Goal: Register for event/course

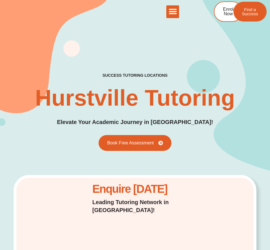
scroll to position [75, 0]
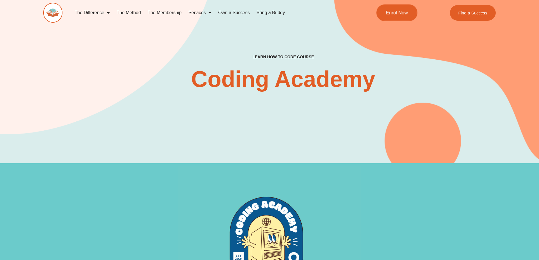
click at [397, 13] on span "Enrol Now" at bounding box center [397, 12] width 22 height 5
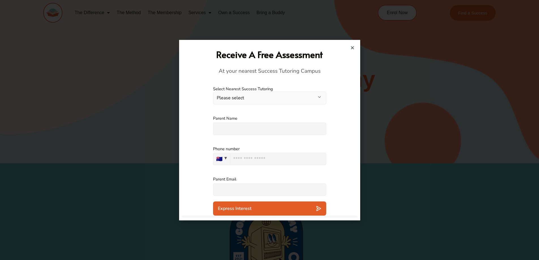
click at [288, 96] on button "Please select" at bounding box center [269, 98] width 113 height 13
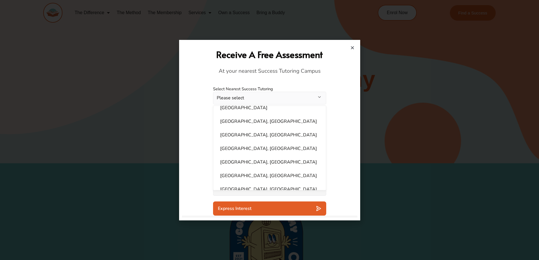
scroll to position [198, 0]
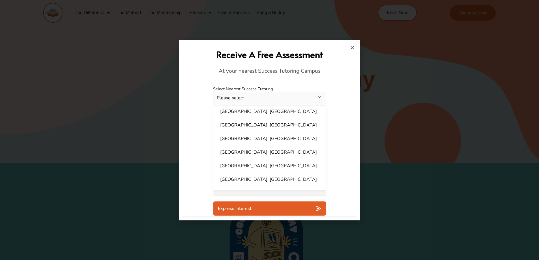
click at [281, 126] on li "[GEOGRAPHIC_DATA], [GEOGRAPHIC_DATA]" at bounding box center [270, 124] width 106 height 11
select select "**********"
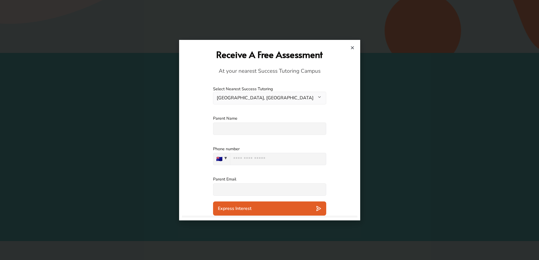
scroll to position [113, 0]
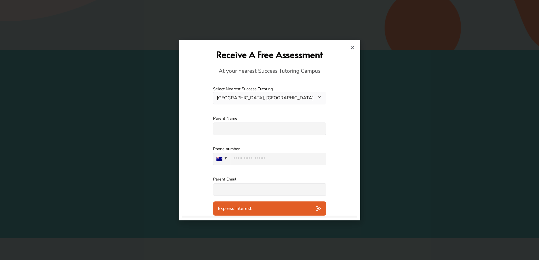
click at [351, 47] on icon "Close" at bounding box center [352, 48] width 4 height 4
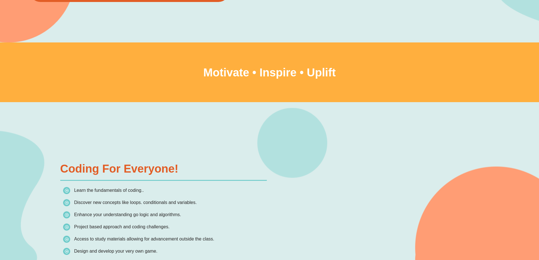
scroll to position [1018, 0]
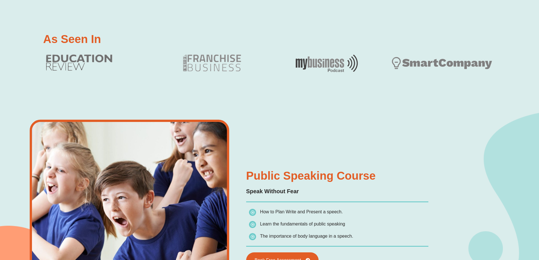
scroll to position [481, 0]
